Goal: Find specific page/section: Find specific page/section

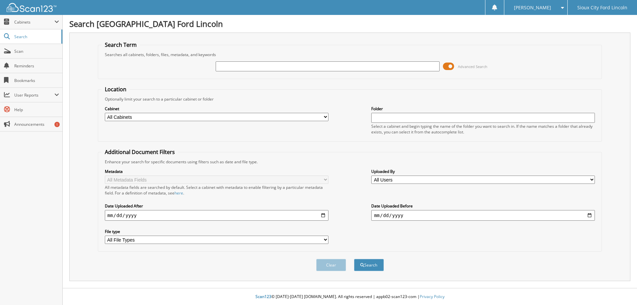
click at [272, 66] on input "text" at bounding box center [328, 66] width 224 height 10
type input "933561"
click at [354, 259] on button "Search" at bounding box center [369, 265] width 30 height 12
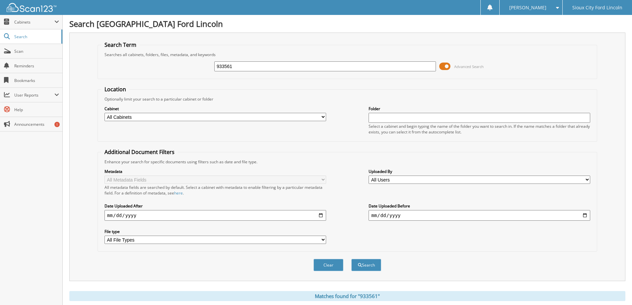
click at [447, 64] on span at bounding box center [445, 66] width 11 height 10
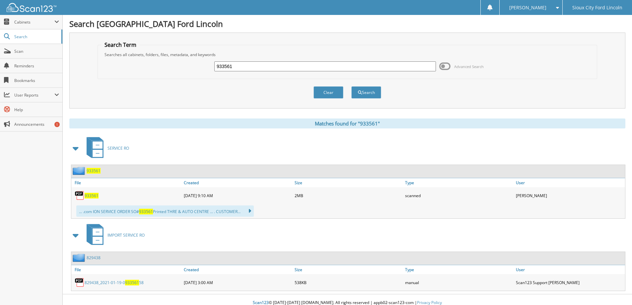
click at [88, 197] on span "933561" at bounding box center [92, 196] width 14 height 6
